Goal: Navigation & Orientation: Find specific page/section

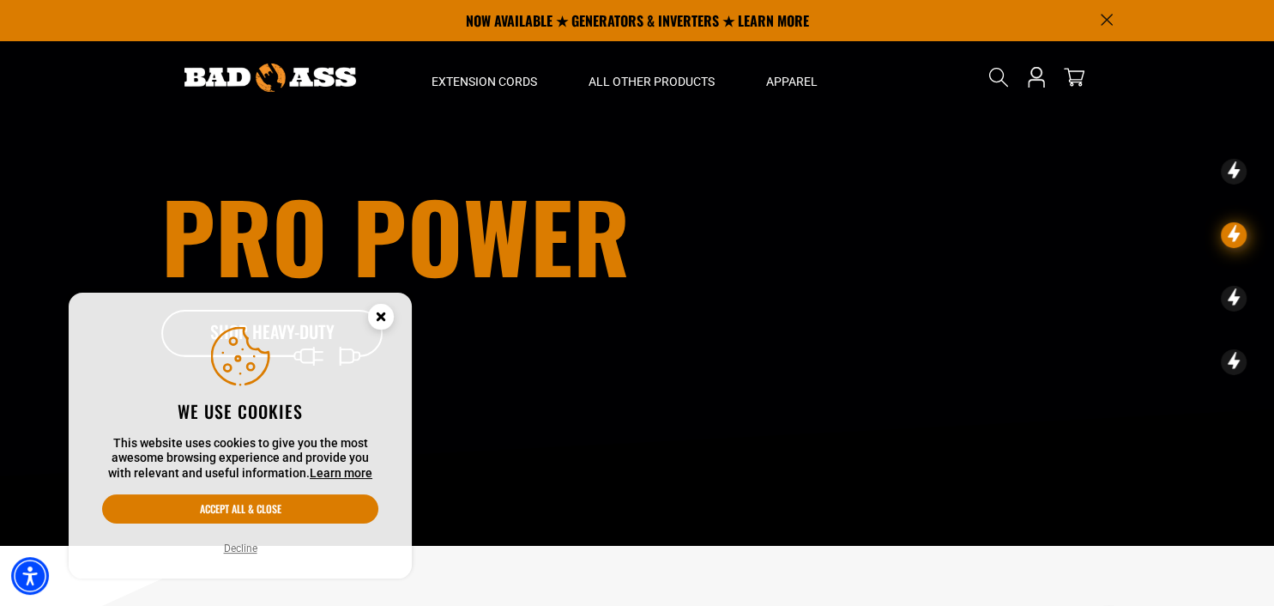
click at [373, 314] on circle "Close this option" at bounding box center [381, 317] width 26 height 26
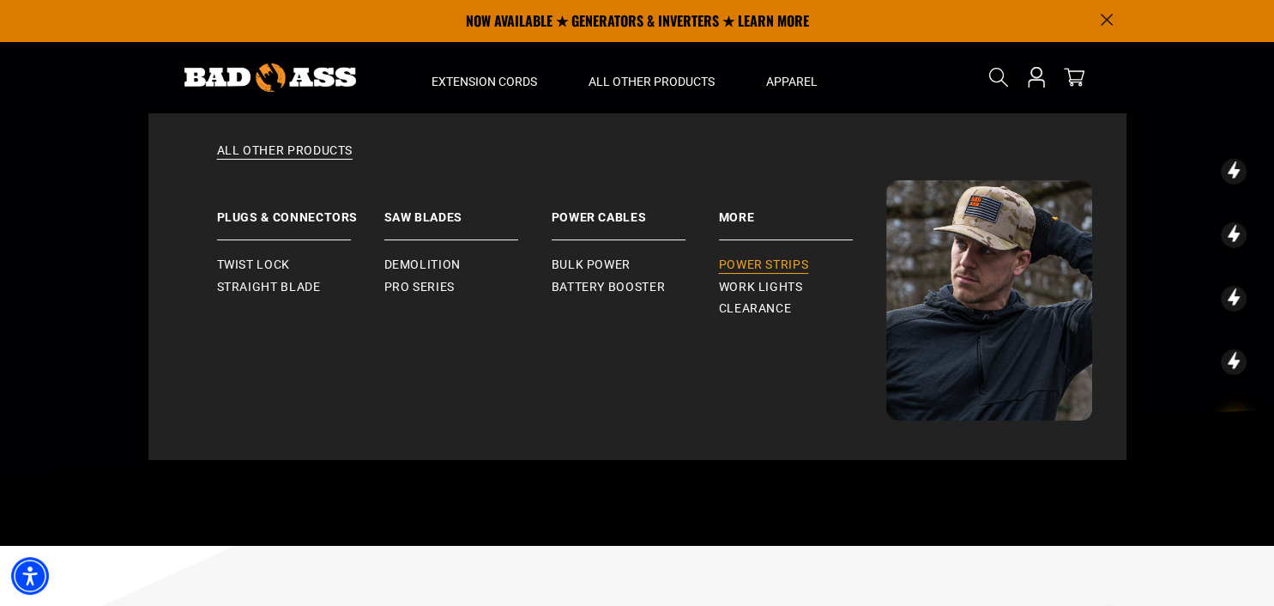
click at [738, 268] on span "Power Strips" at bounding box center [764, 264] width 90 height 15
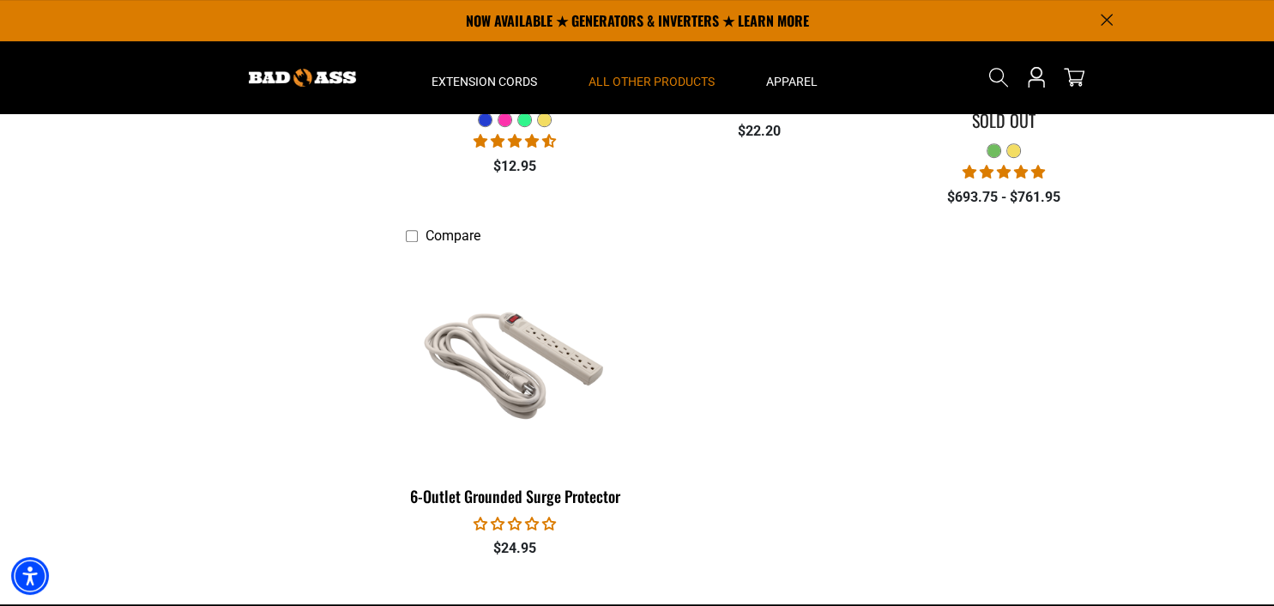
scroll to position [343, 0]
